Goal: Information Seeking & Learning: Learn about a topic

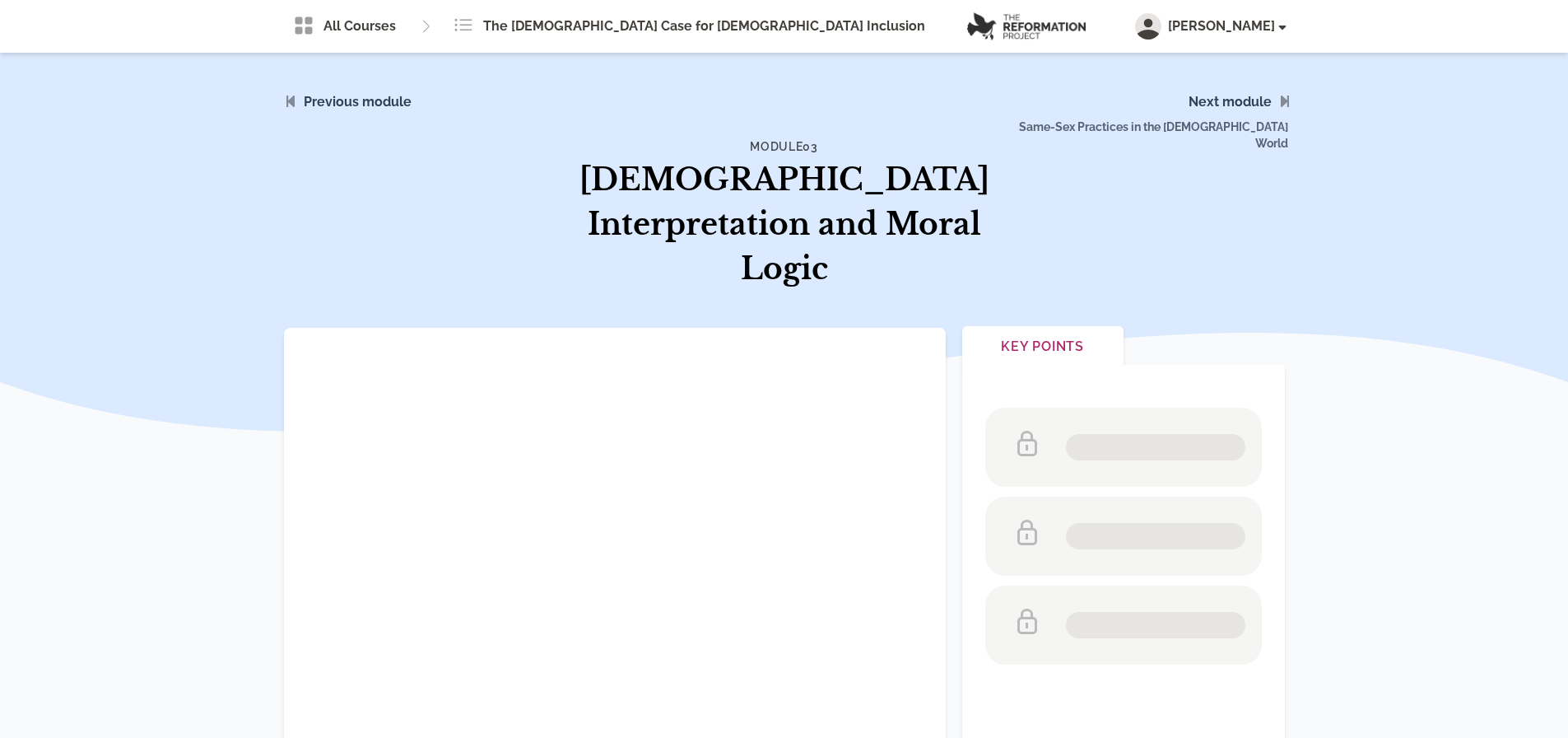
click at [1205, 101] on span "Same-Sex Practices in the [DEMOGRAPHIC_DATA] World" at bounding box center [1140, 122] width 316 height 112
